Goal: Communication & Community: Answer question/provide support

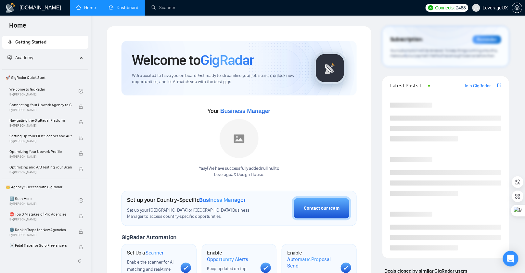
click at [136, 8] on link "Dashboard" at bounding box center [124, 8] width 30 height 6
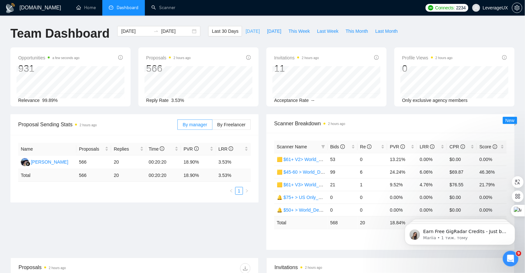
click at [252, 32] on span "[DATE]" at bounding box center [253, 31] width 14 height 7
click at [267, 32] on span "[DATE]" at bounding box center [274, 31] width 14 height 7
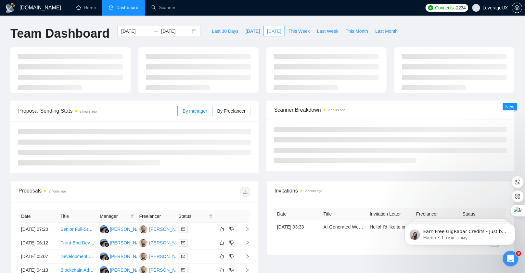
type input "[DATE]"
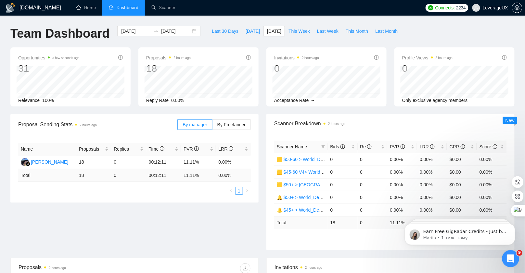
click at [513, 256] on icon "Відкрити програму для спілкування Intercom" at bounding box center [509, 258] width 11 height 11
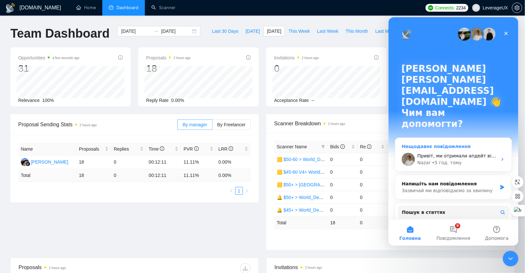
click at [448, 159] on div "• 5 год. тому" at bounding box center [447, 162] width 30 height 7
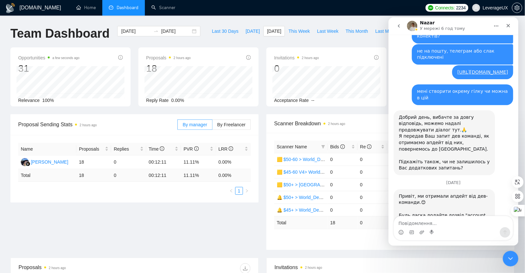
scroll to position [377, 0]
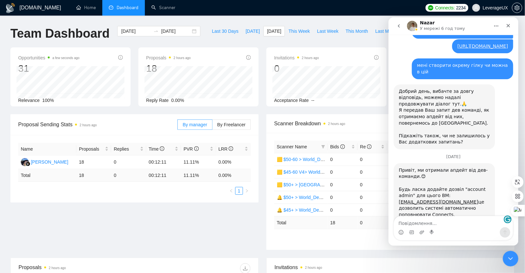
click at [422, 226] on textarea "Повідомлення..." at bounding box center [453, 221] width 119 height 11
type textarea "L"
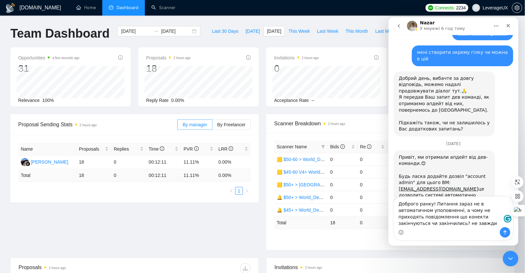
scroll to position [396, 0]
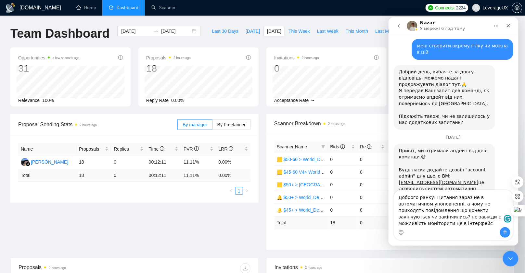
type textarea "Доброго ранку! Питання зараз не в автоматичном упоповненні, а чому не приходять…"
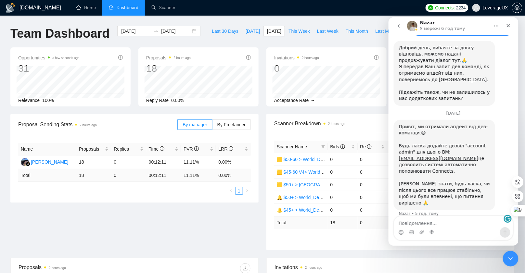
scroll to position [422, 0]
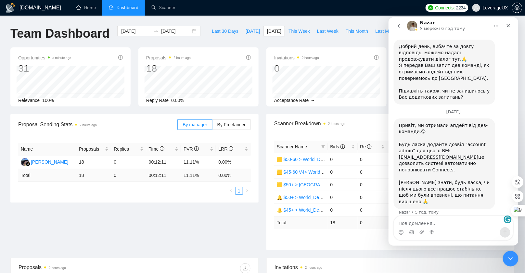
click at [400, 25] on icon "go back" at bounding box center [398, 25] width 5 height 5
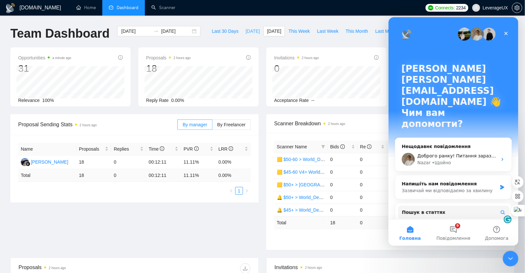
scroll to position [0, 0]
